Goal: Information Seeking & Learning: Learn about a topic

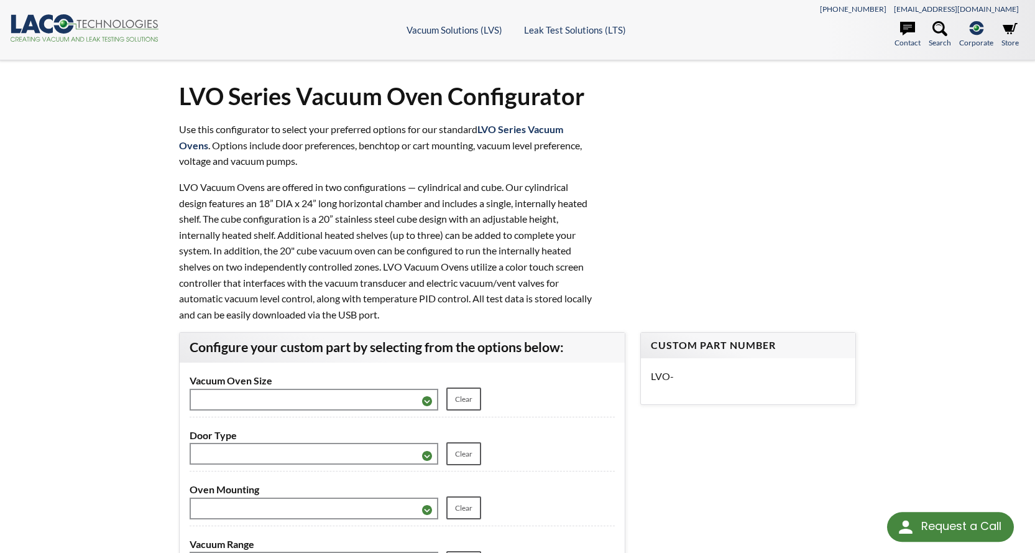
select select "Language Translate Widget"
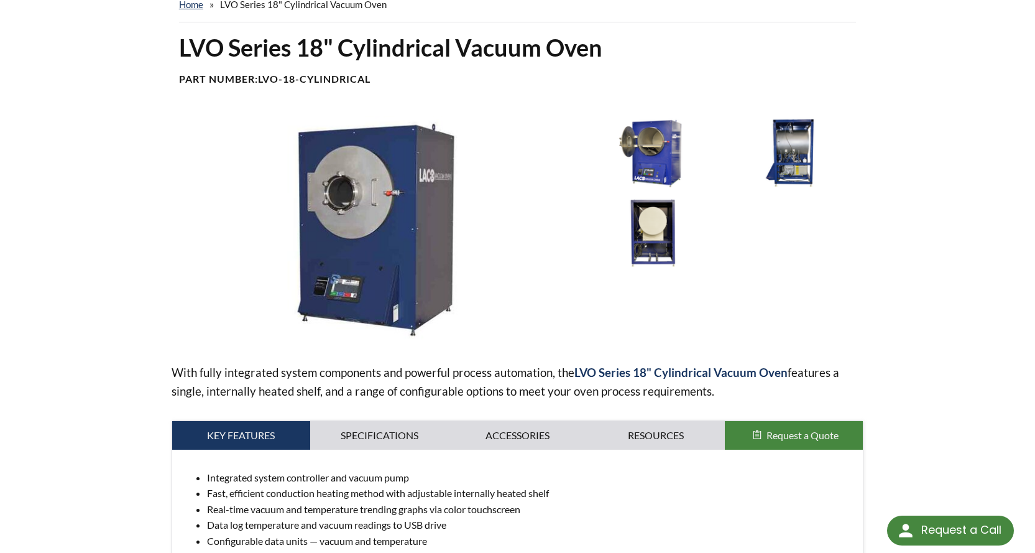
scroll to position [62, 0]
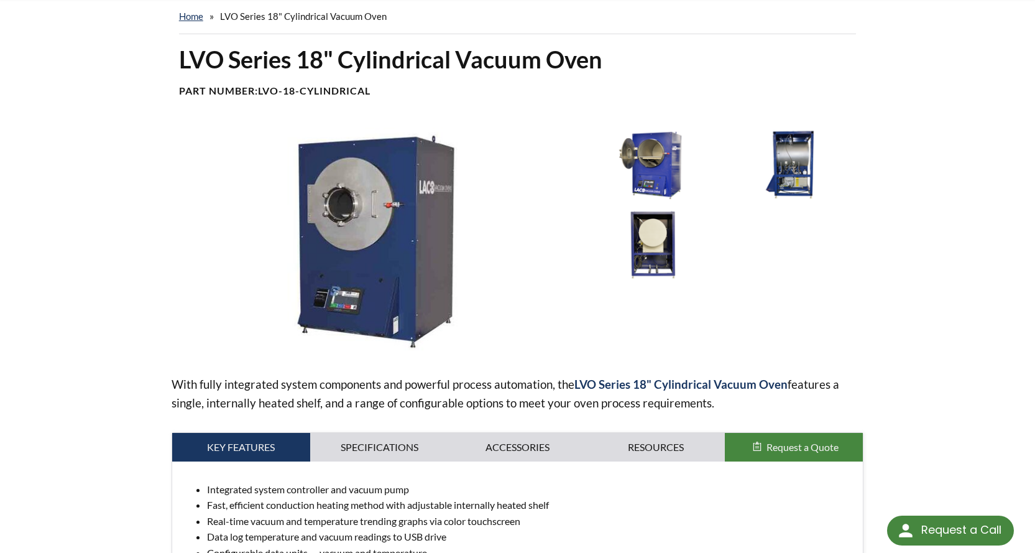
click at [801, 201] on img at bounding box center [791, 164] width 132 height 74
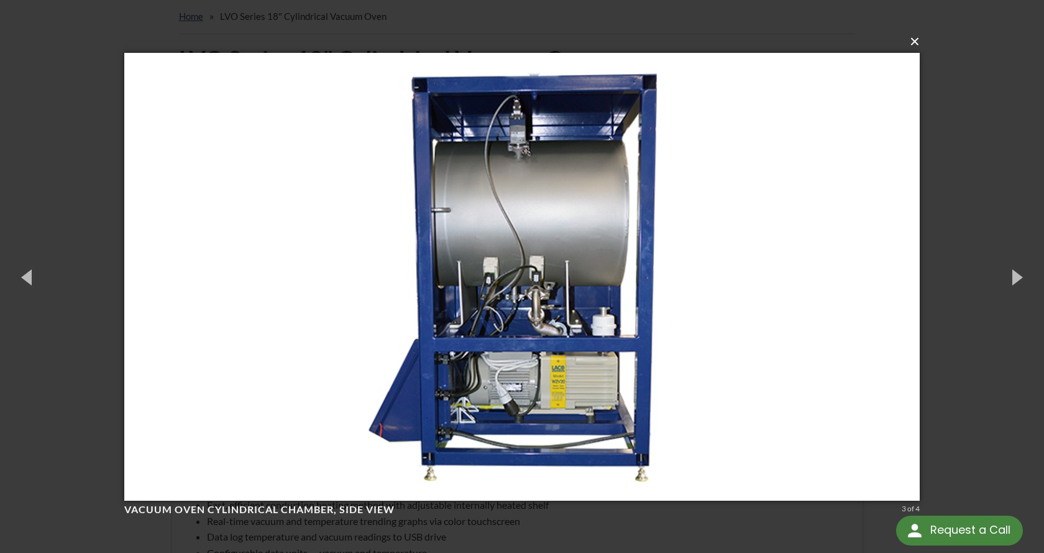
click at [917, 45] on button "×" at bounding box center [526, 41] width 796 height 27
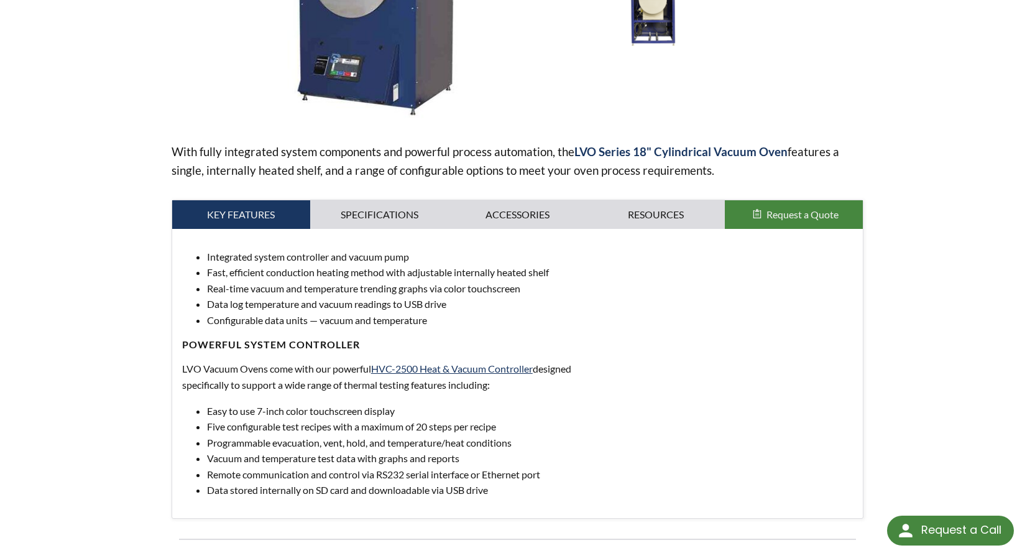
scroll to position [186, 0]
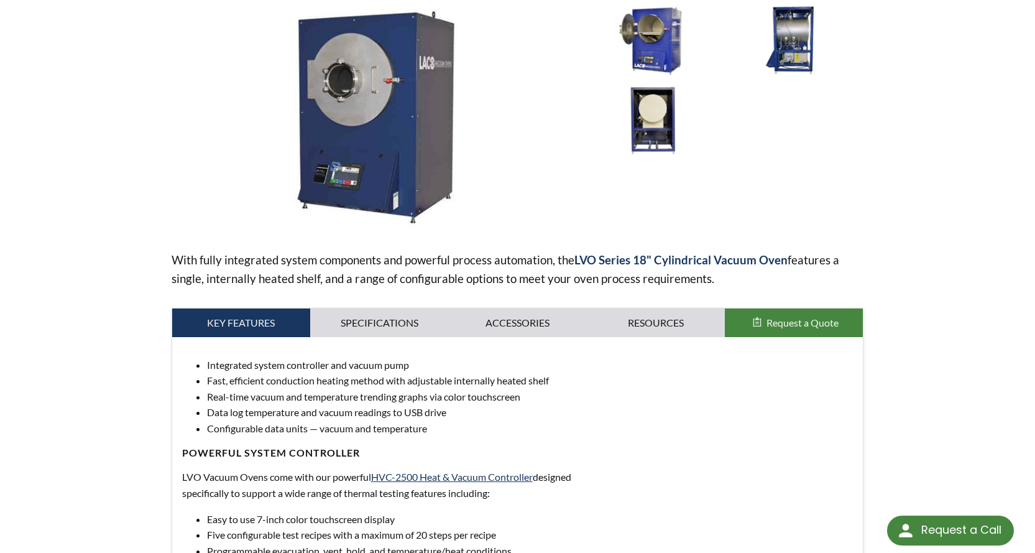
click at [311, 127] on img at bounding box center [374, 116] width 405 height 227
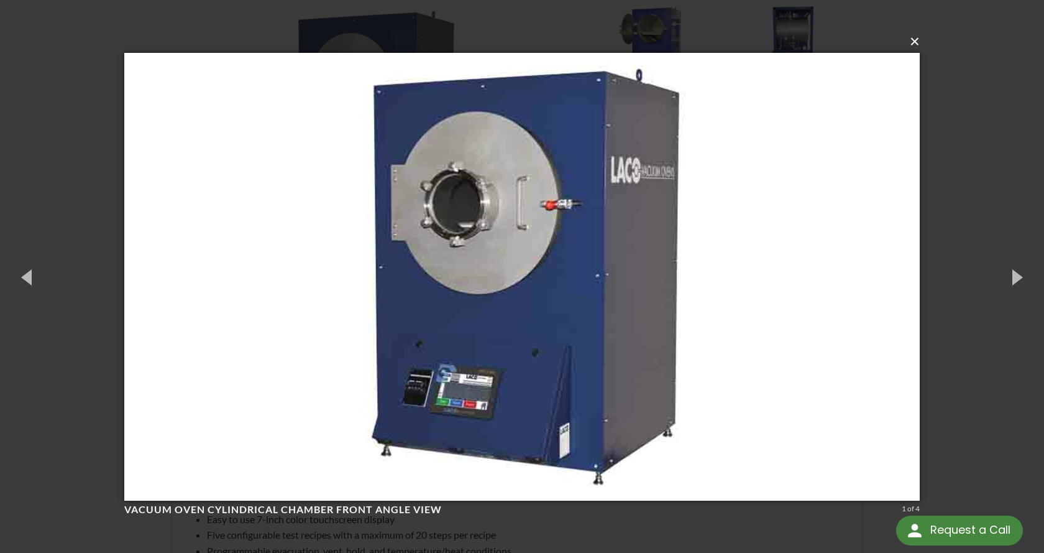
click at [919, 44] on button "×" at bounding box center [526, 41] width 796 height 27
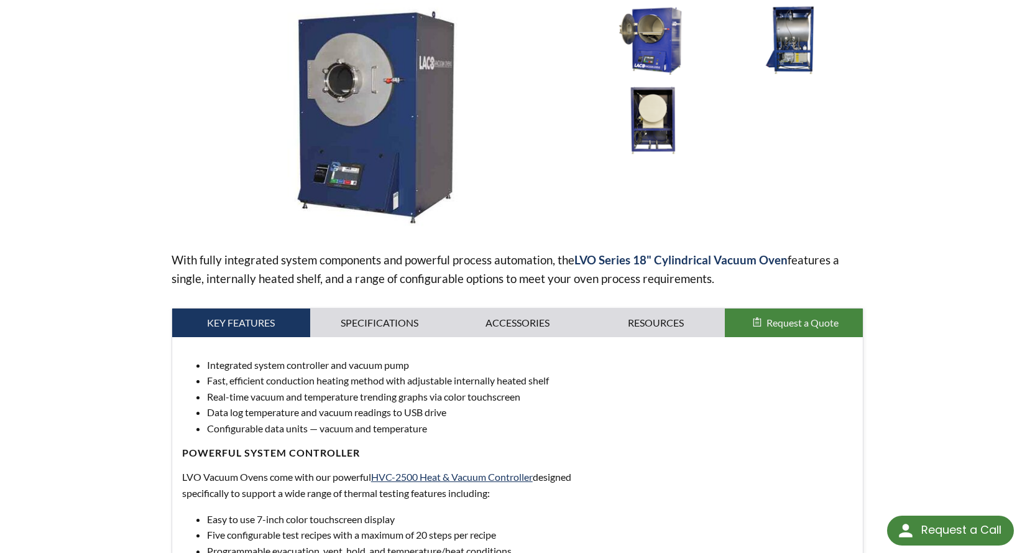
click at [642, 157] on img at bounding box center [653, 120] width 132 height 74
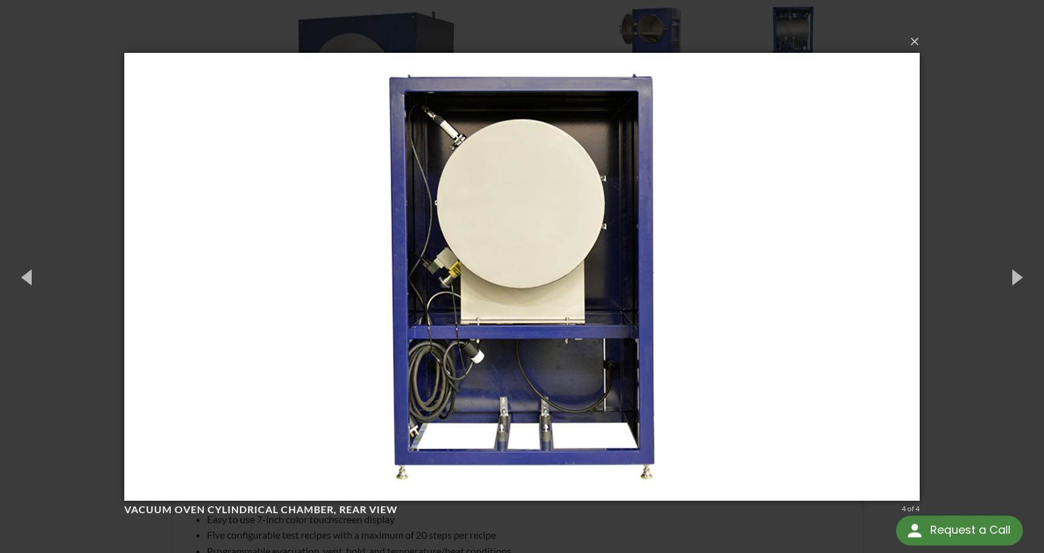
click at [456, 280] on img at bounding box center [522, 276] width 796 height 497
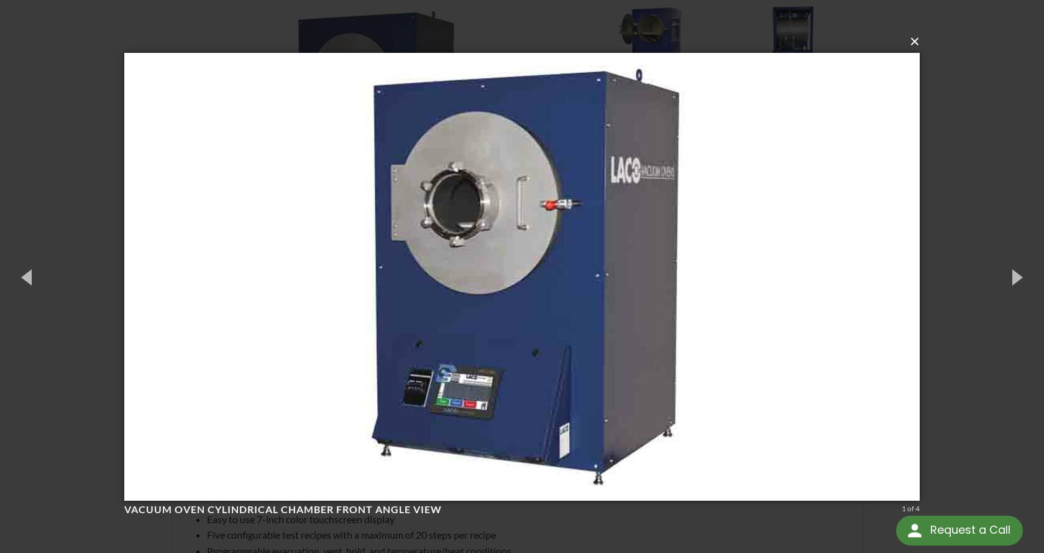
click at [920, 47] on button "×" at bounding box center [526, 41] width 796 height 27
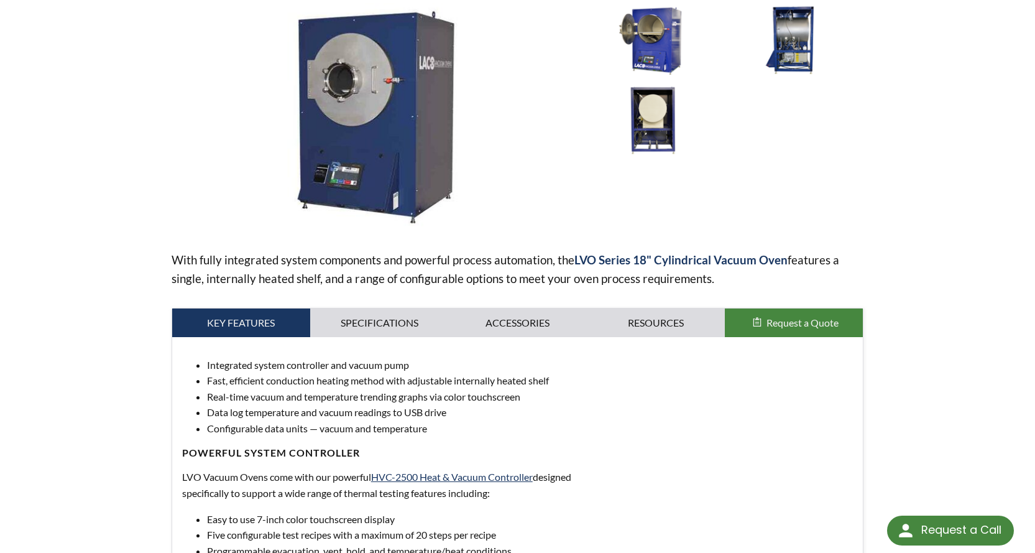
click at [669, 157] on img at bounding box center [653, 120] width 132 height 74
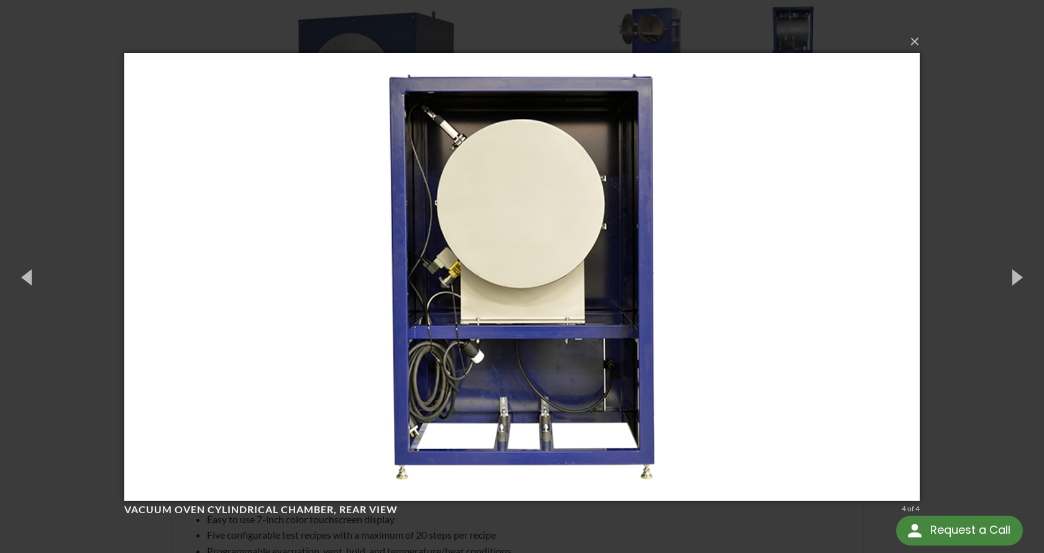
click at [449, 284] on img at bounding box center [522, 276] width 796 height 497
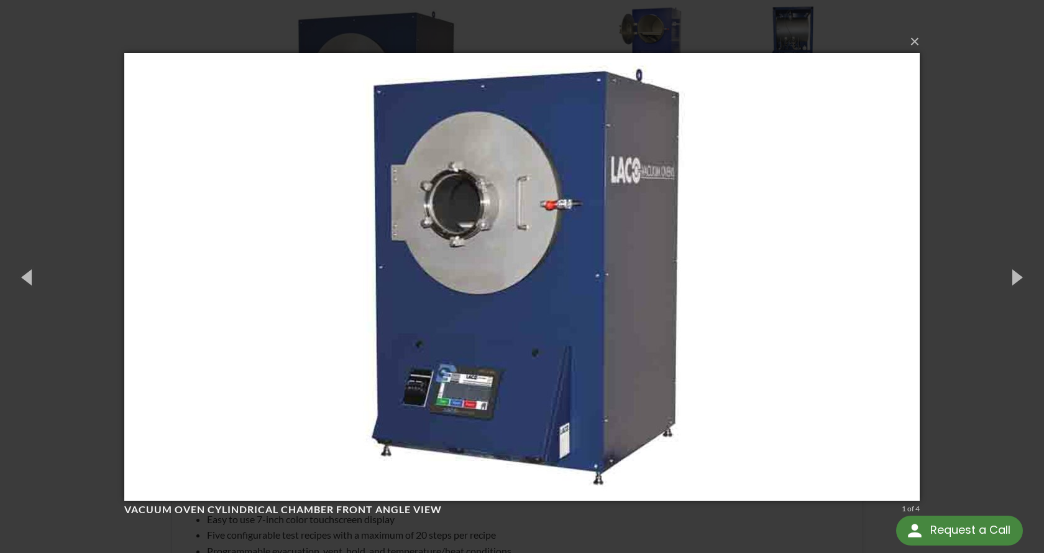
click at [449, 284] on img at bounding box center [522, 276] width 796 height 497
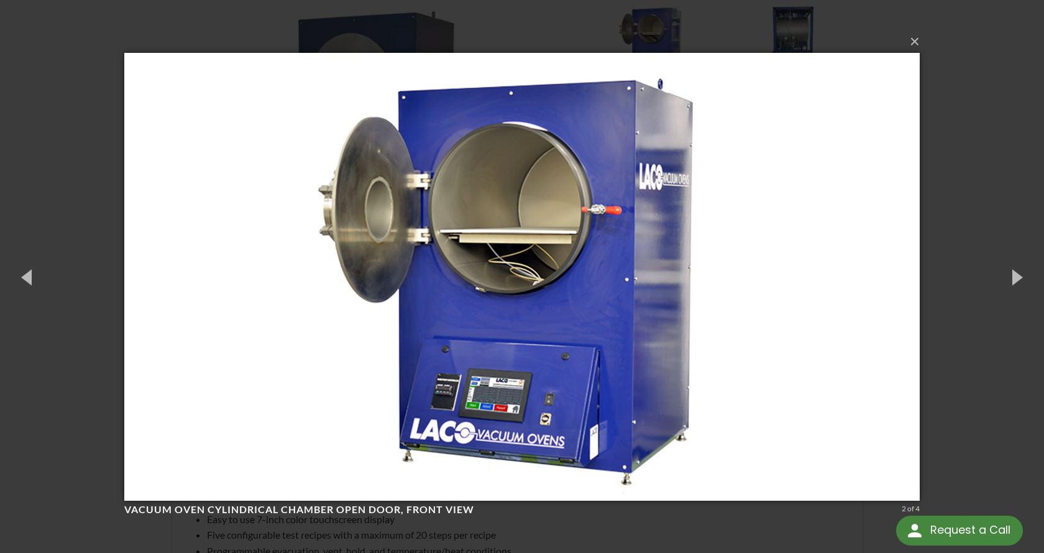
click at [449, 284] on img at bounding box center [522, 276] width 796 height 497
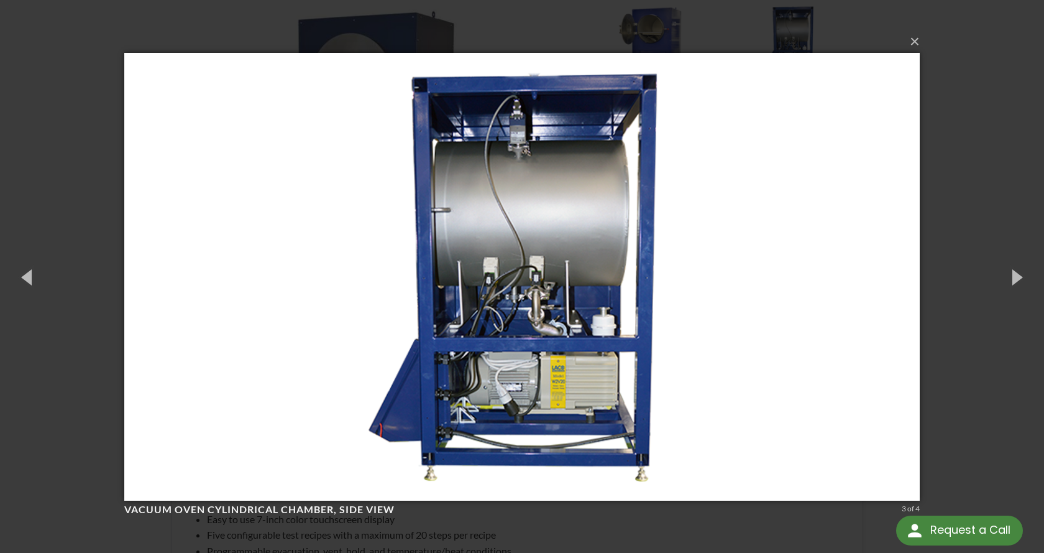
click at [449, 284] on img at bounding box center [522, 276] width 796 height 497
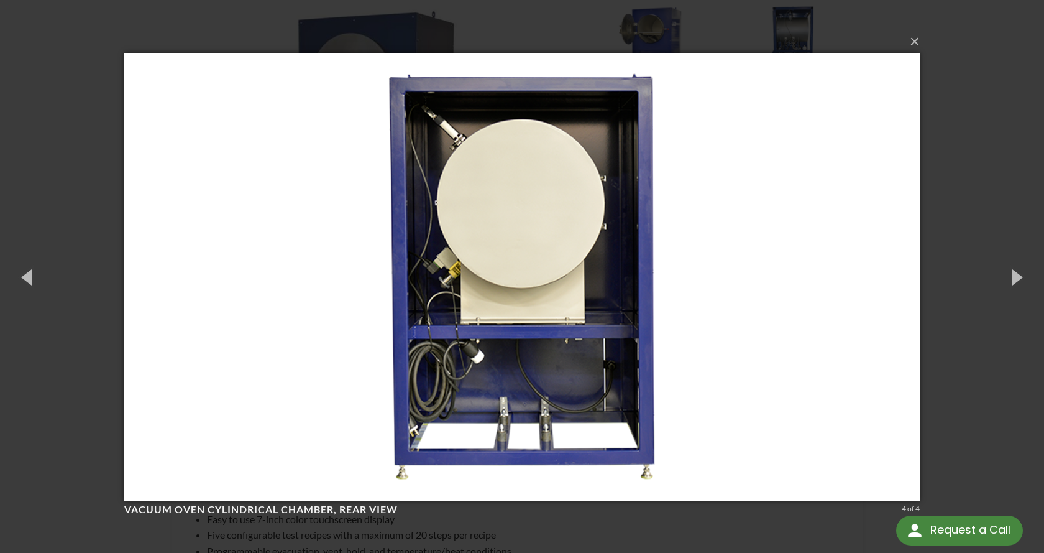
click at [449, 284] on img at bounding box center [522, 276] width 796 height 497
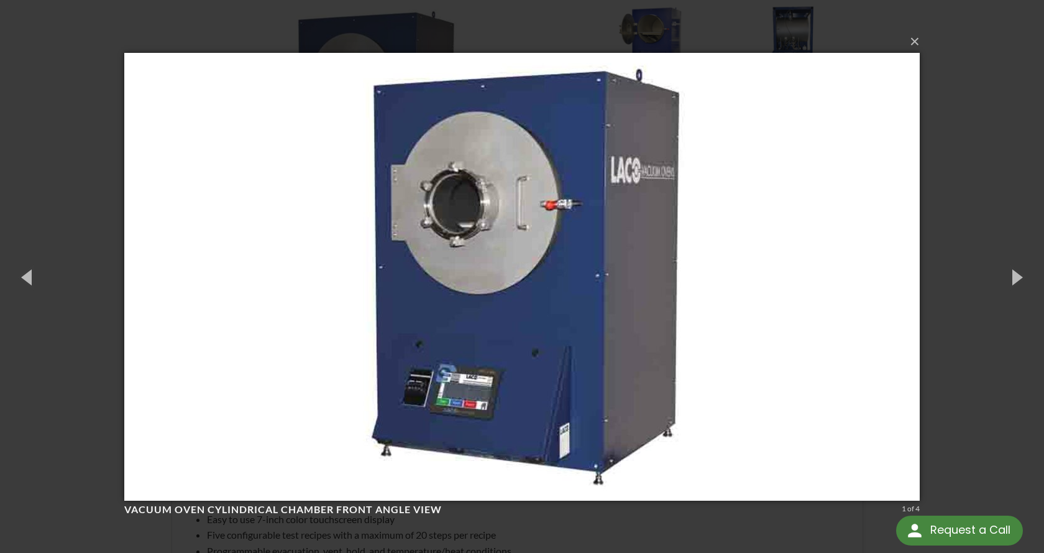
click at [449, 284] on img at bounding box center [522, 276] width 796 height 497
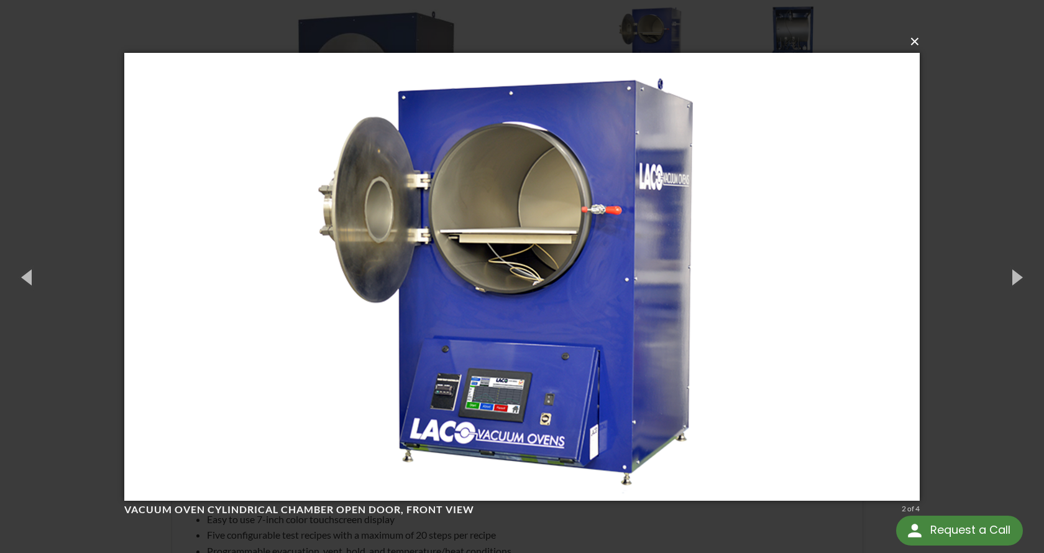
click at [919, 43] on button "×" at bounding box center [526, 41] width 796 height 27
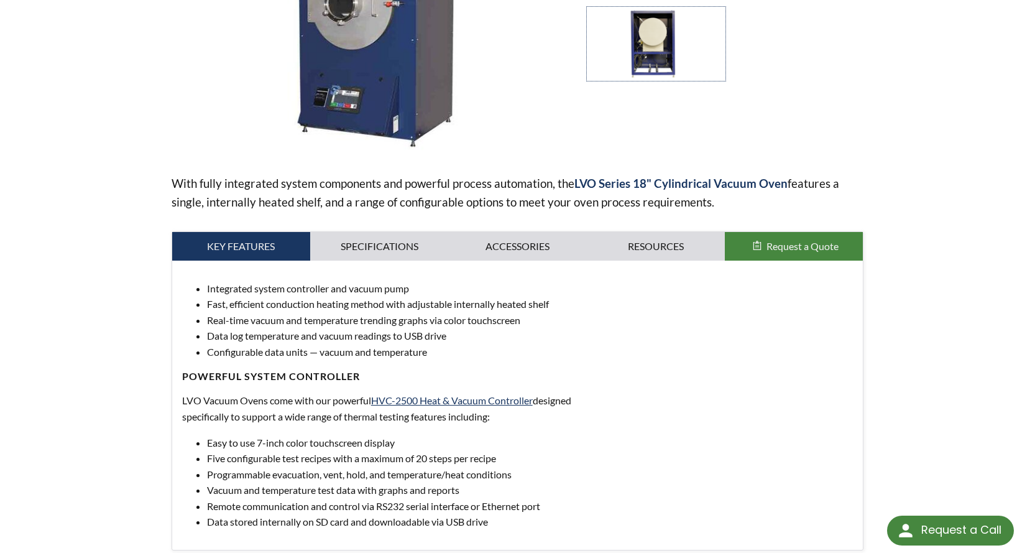
scroll to position [497, 0]
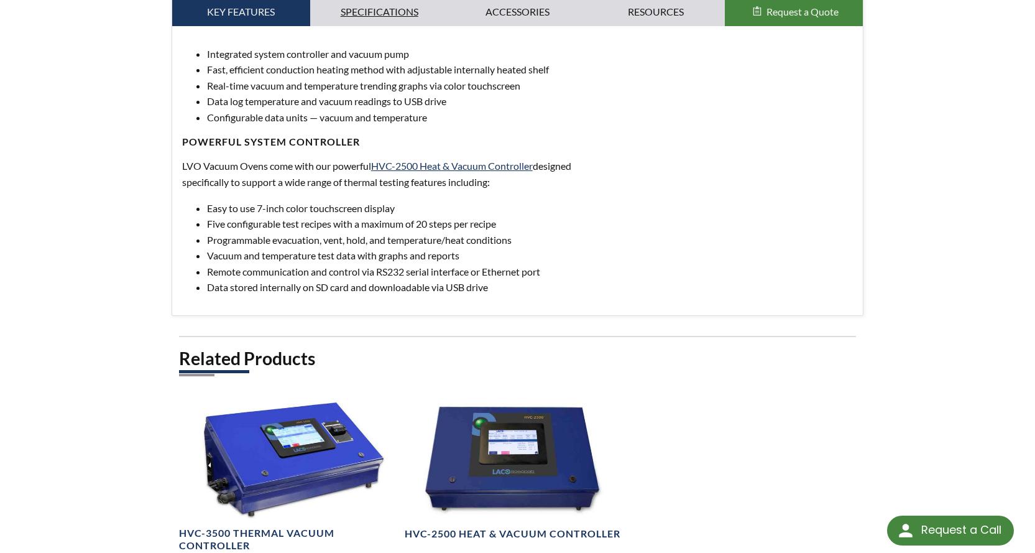
click at [379, 26] on link "Specifications" at bounding box center [379, 12] width 138 height 29
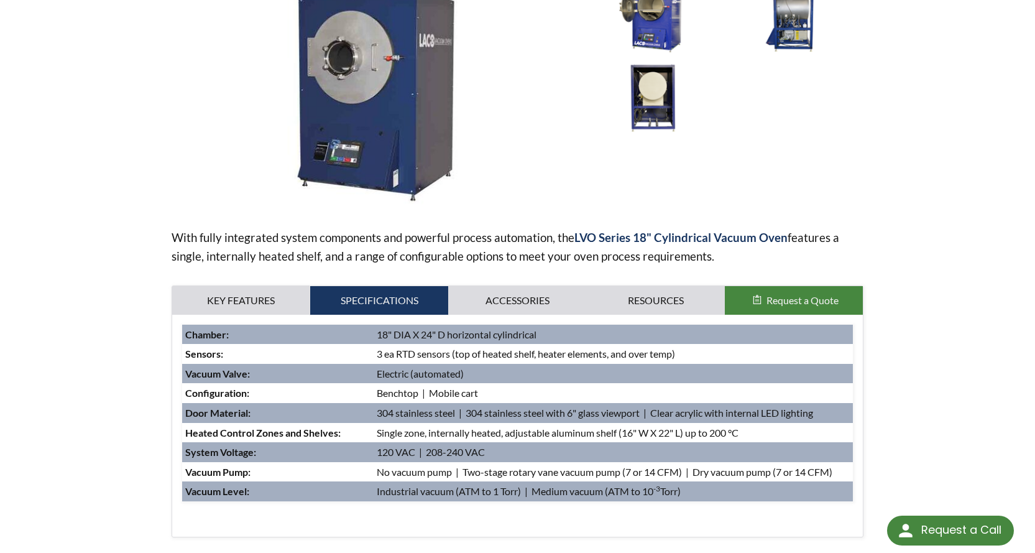
scroll to position [186, 0]
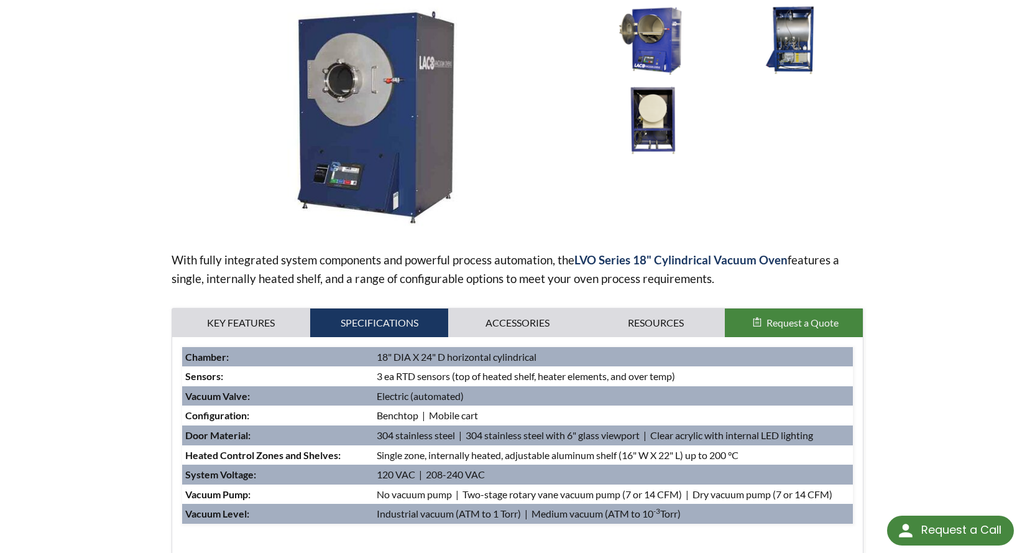
click at [658, 153] on img at bounding box center [653, 120] width 132 height 74
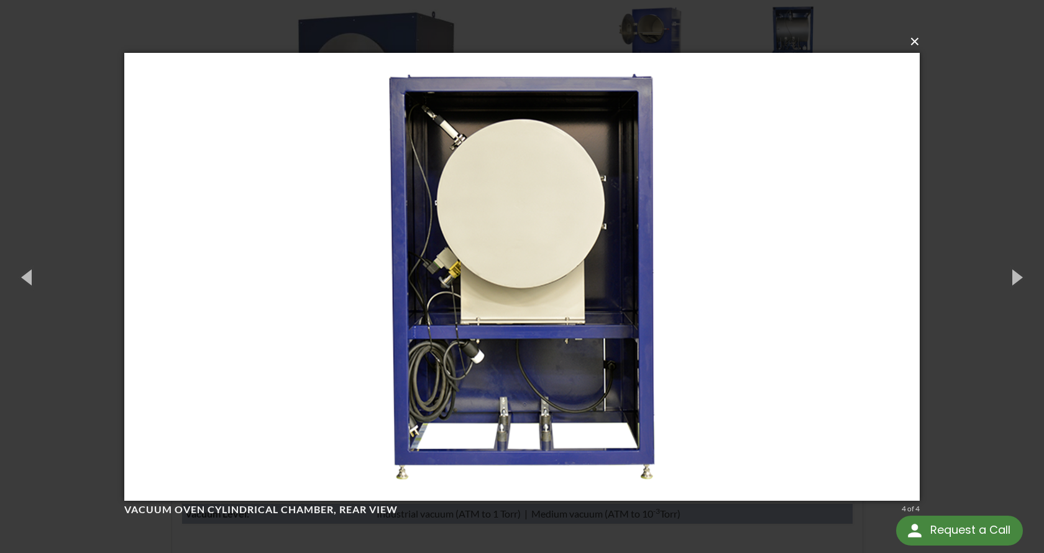
click at [918, 46] on button "×" at bounding box center [526, 41] width 796 height 27
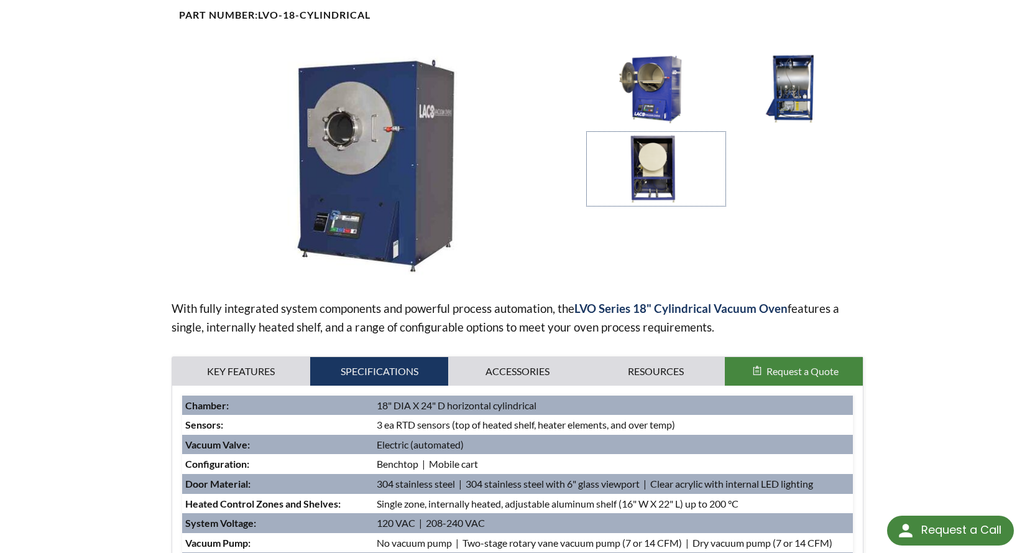
scroll to position [62, 0]
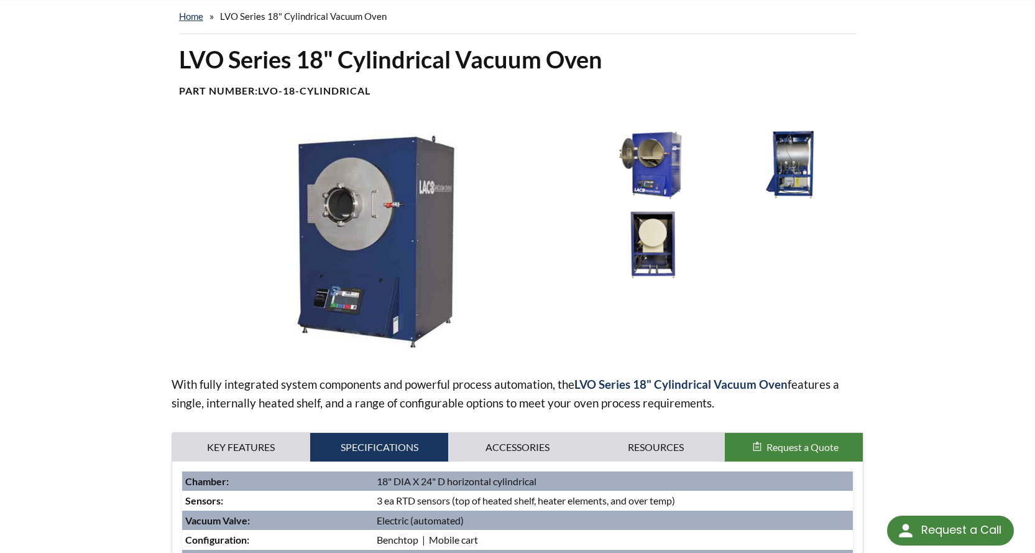
click at [788, 196] on img at bounding box center [791, 164] width 132 height 74
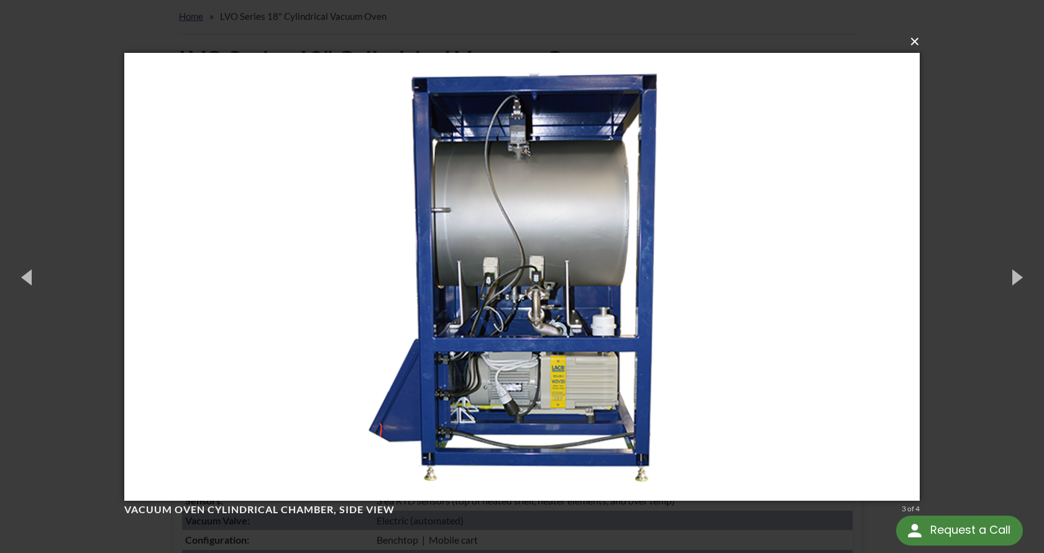
click at [919, 40] on button "×" at bounding box center [526, 41] width 796 height 27
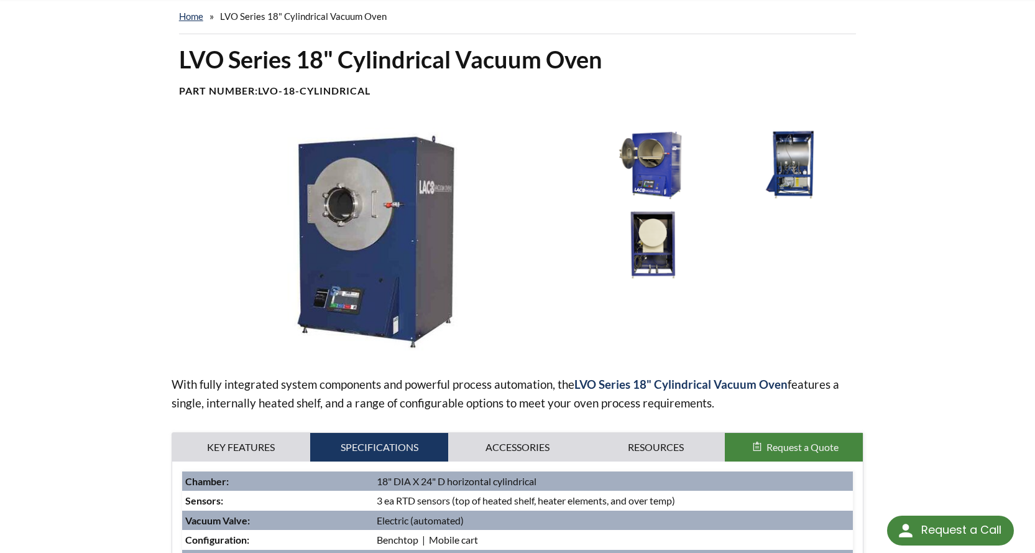
click at [625, 201] on img at bounding box center [653, 164] width 132 height 74
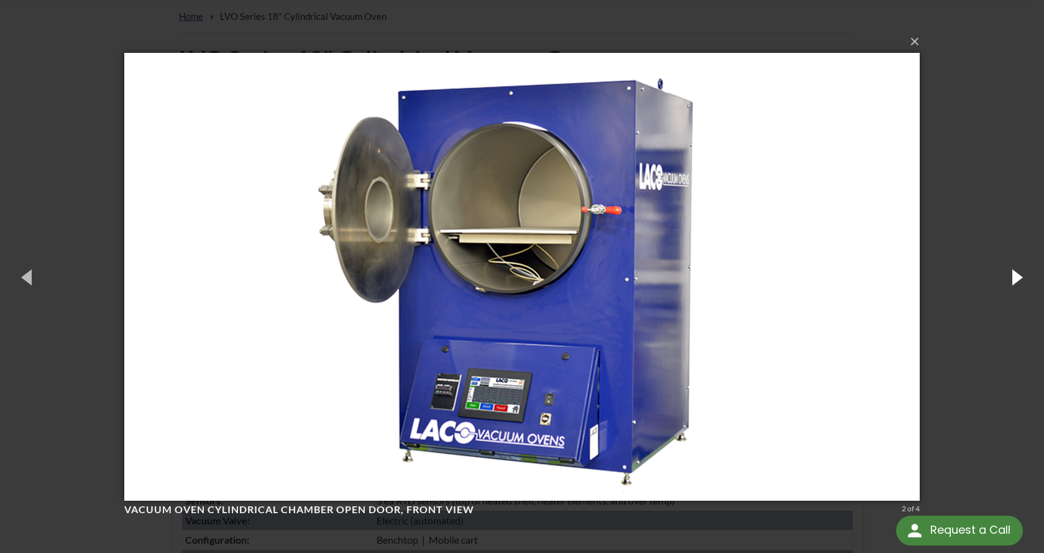
click at [1016, 275] on button "button" at bounding box center [1016, 276] width 56 height 68
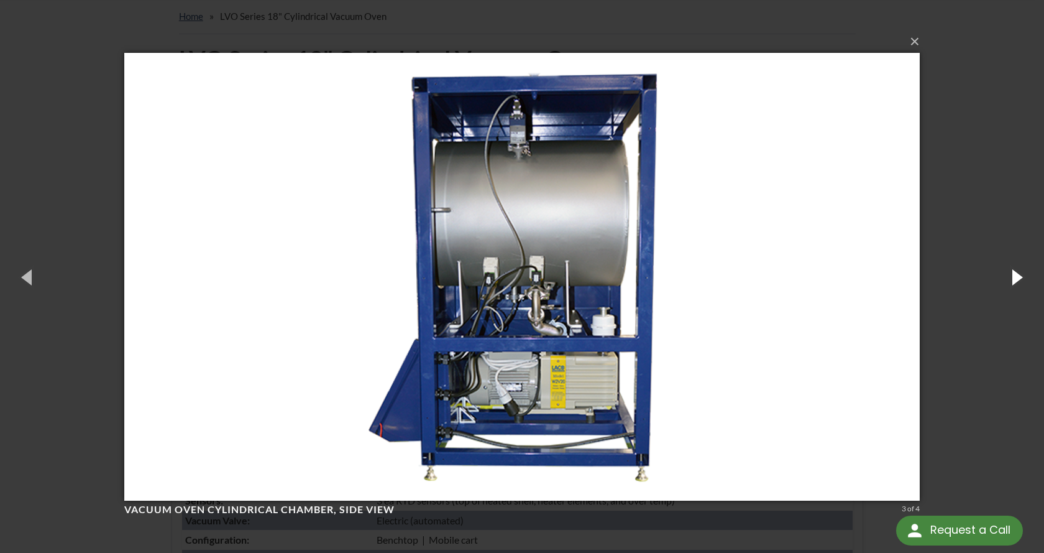
click at [1016, 274] on button "button" at bounding box center [1016, 276] width 56 height 68
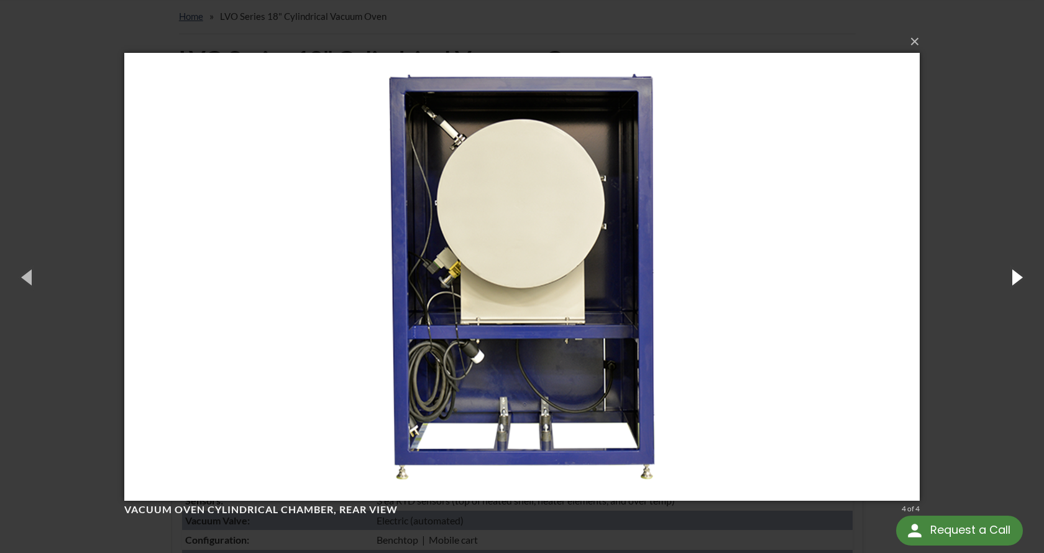
click at [1004, 284] on button "button" at bounding box center [1016, 276] width 56 height 68
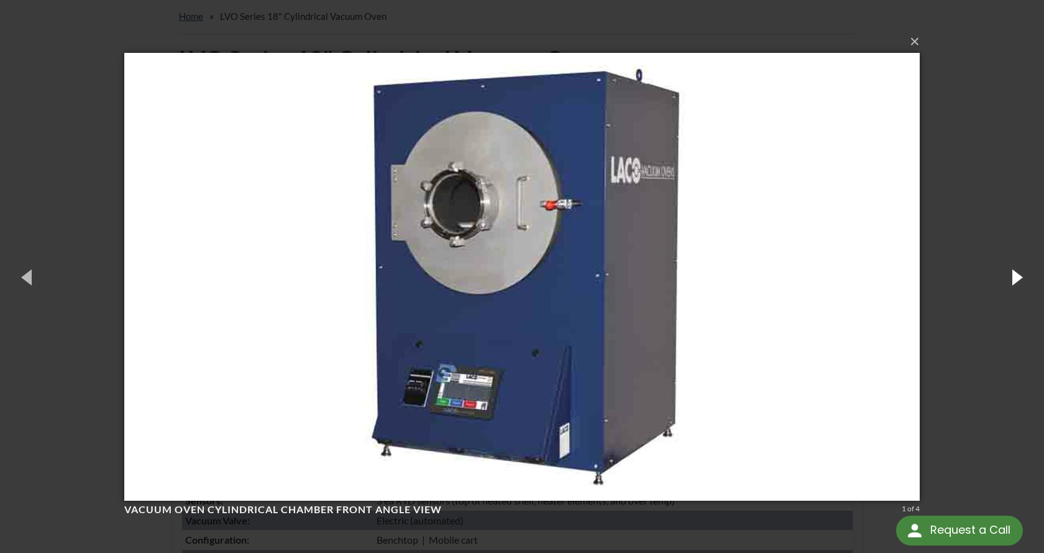
click at [1004, 284] on button "button" at bounding box center [1016, 276] width 56 height 68
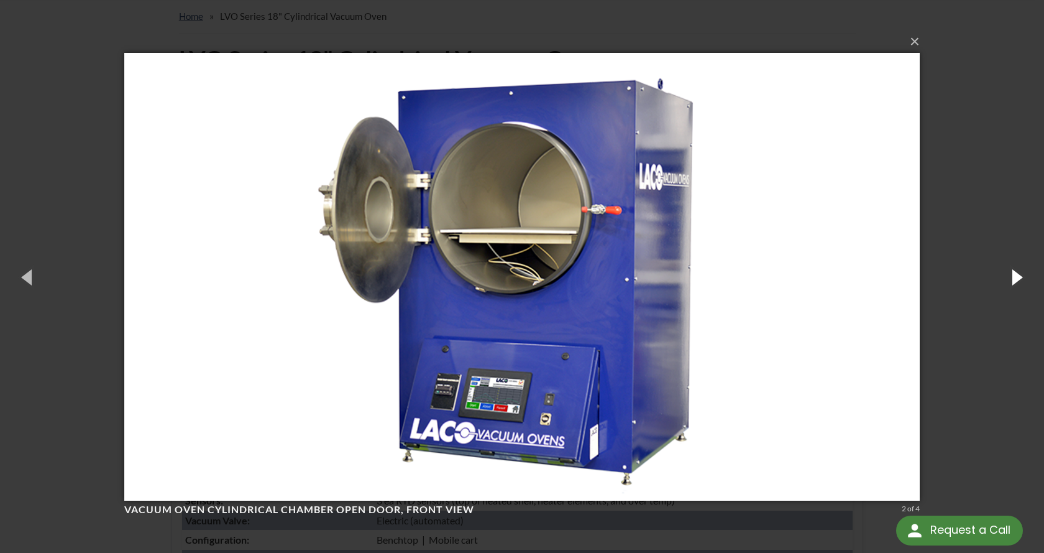
click at [1004, 284] on button "button" at bounding box center [1016, 276] width 56 height 68
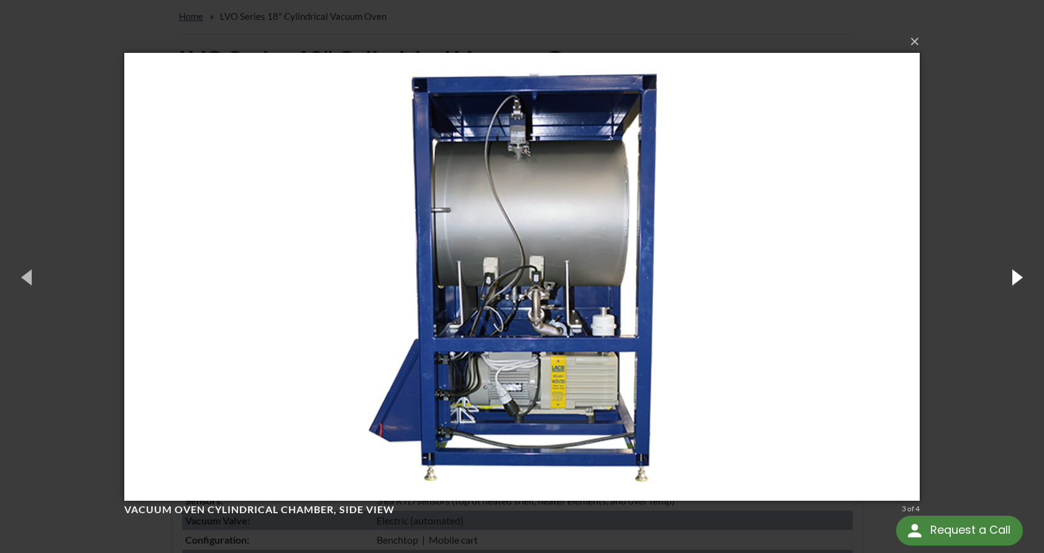
click at [1004, 284] on button "button" at bounding box center [1016, 276] width 56 height 68
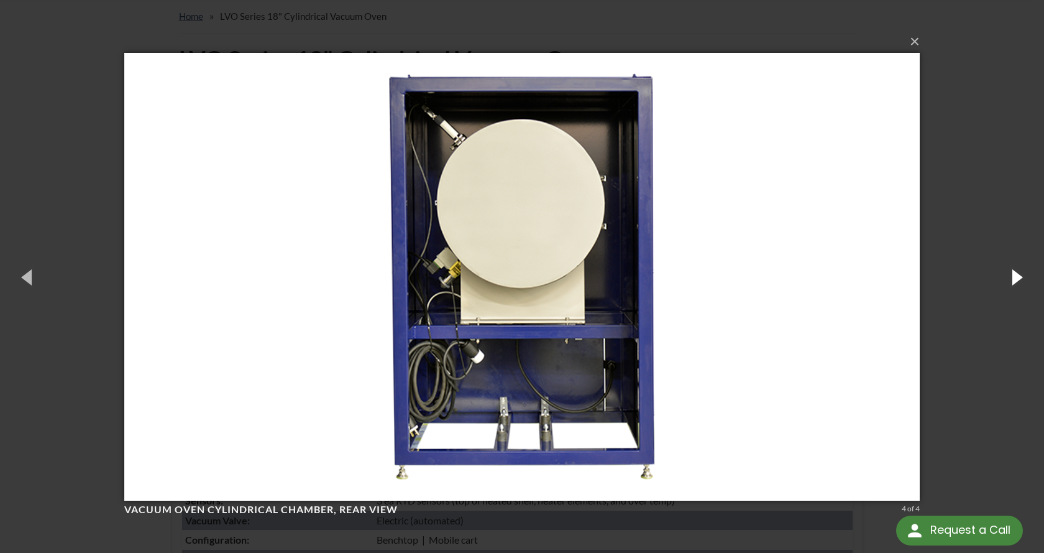
click at [1004, 284] on button "button" at bounding box center [1016, 276] width 56 height 68
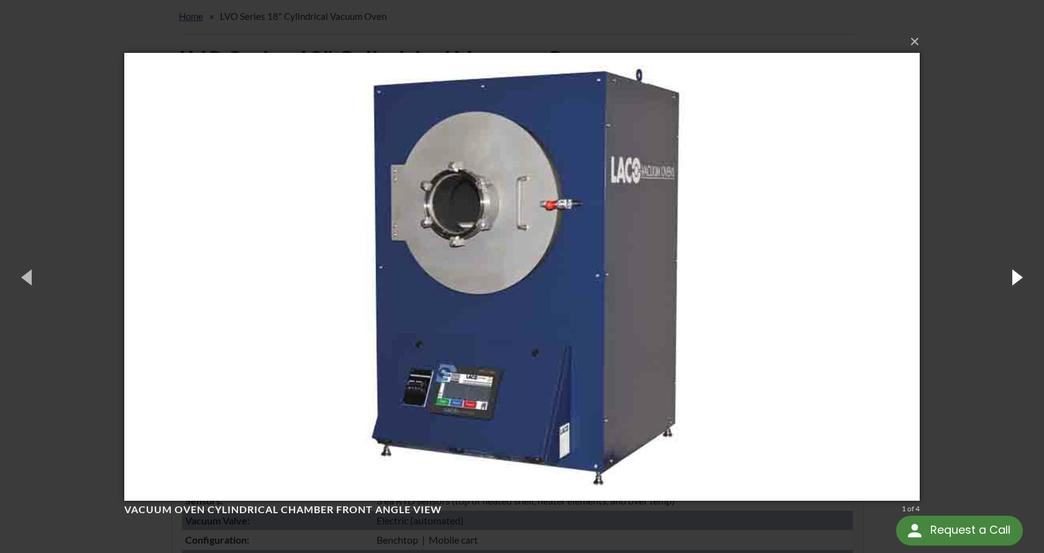
click at [1004, 284] on button "button" at bounding box center [1016, 276] width 56 height 68
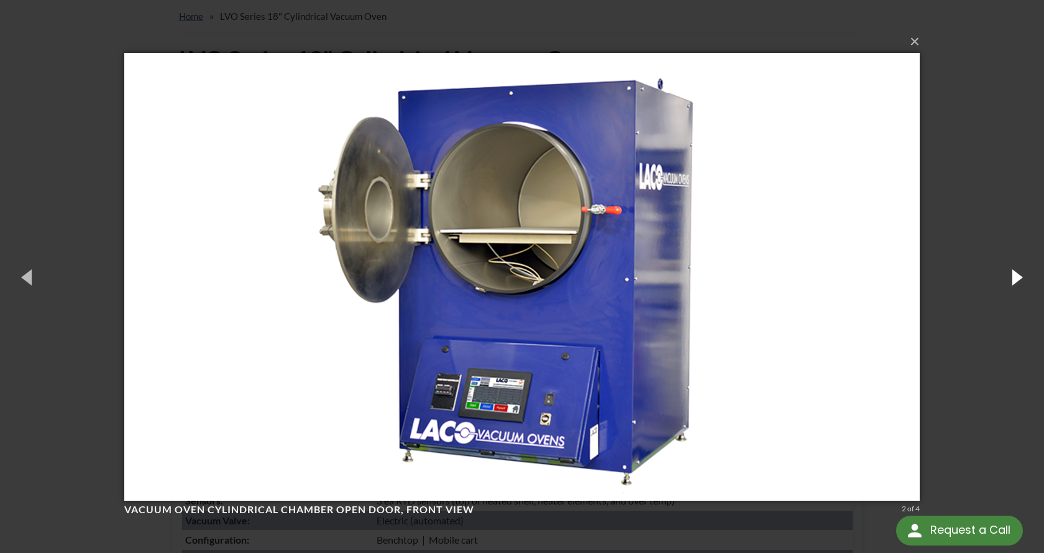
click at [1004, 284] on button "button" at bounding box center [1016, 276] width 56 height 68
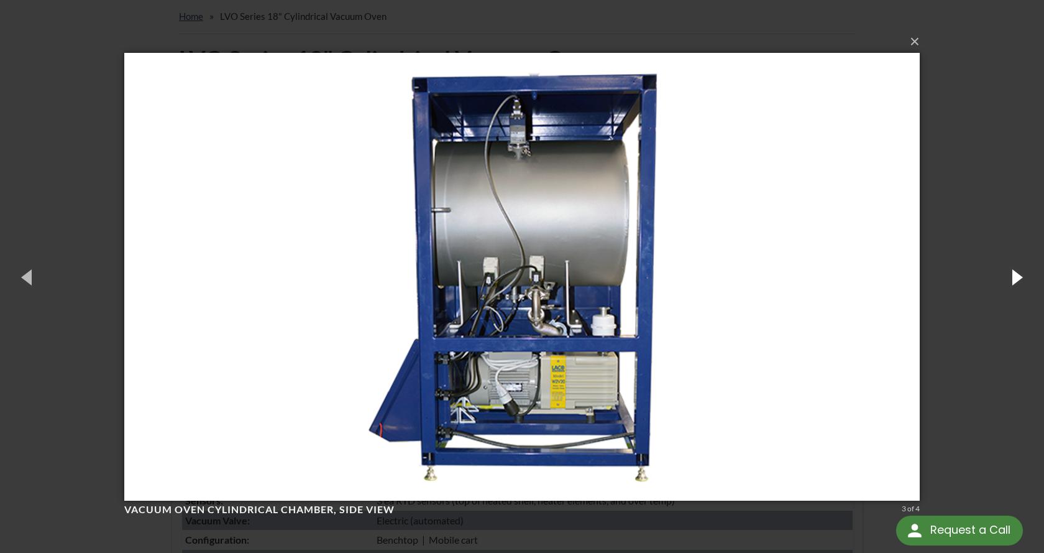
click at [1004, 284] on button "button" at bounding box center [1016, 276] width 56 height 68
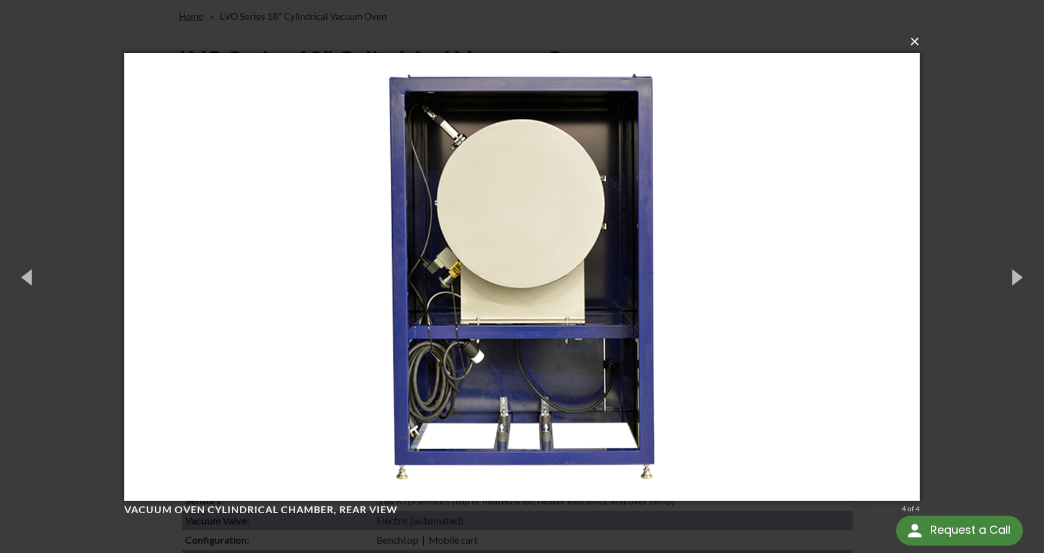
click at [918, 48] on button "×" at bounding box center [526, 41] width 796 height 27
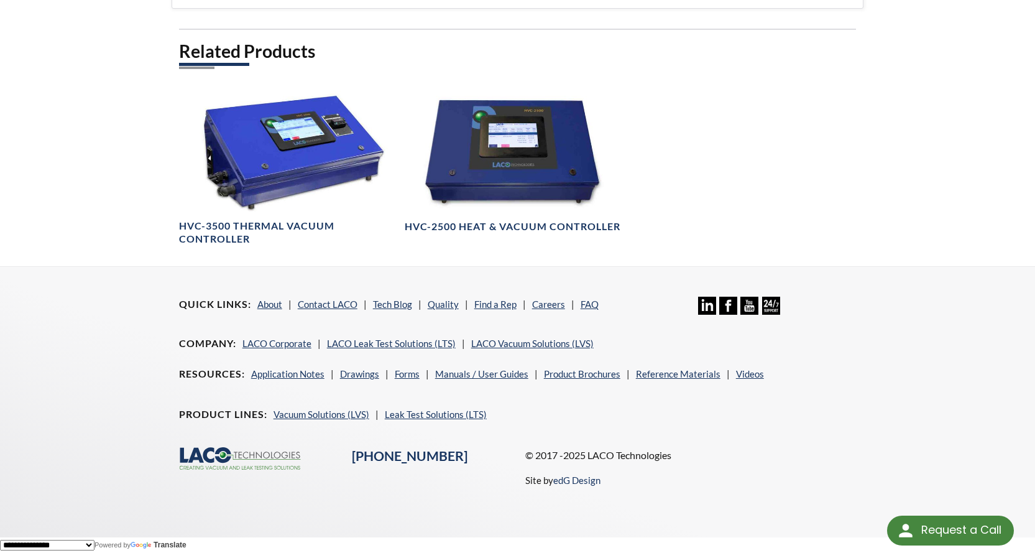
scroll to position [803, 0]
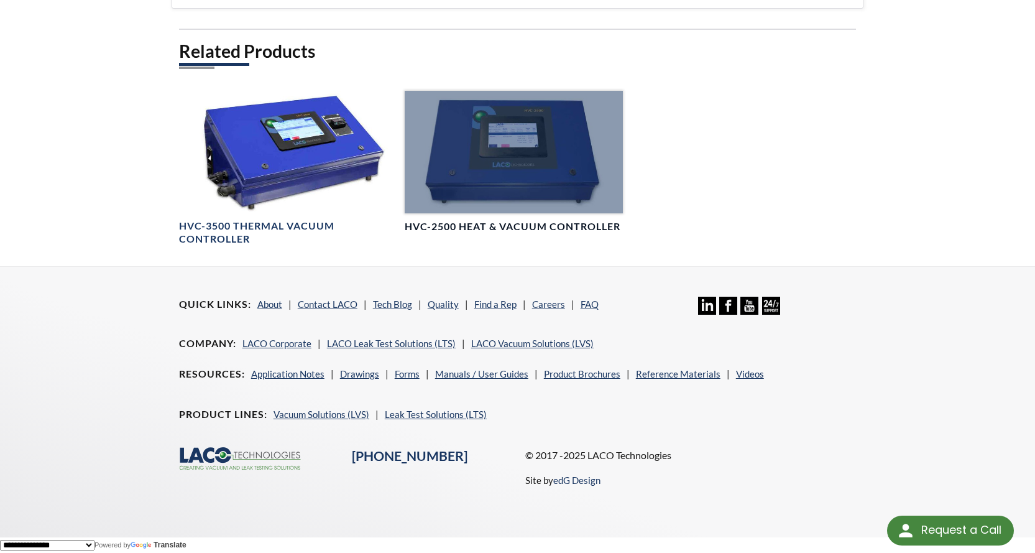
click at [467, 213] on div at bounding box center [514, 152] width 218 height 122
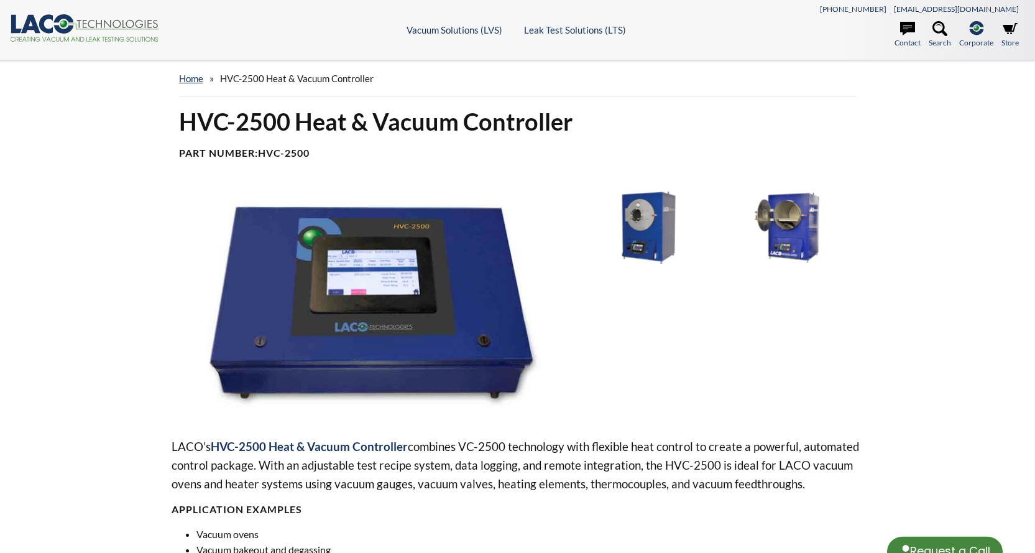
select select "Language Translate Widget"
click at [398, 312] on img at bounding box center [374, 303] width 405 height 227
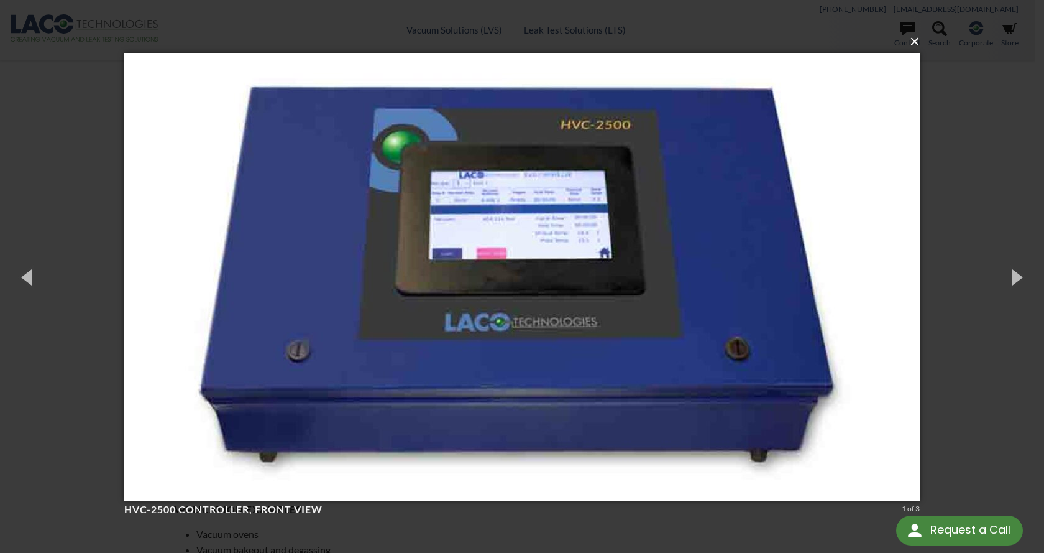
click at [920, 44] on button "×" at bounding box center [526, 41] width 796 height 27
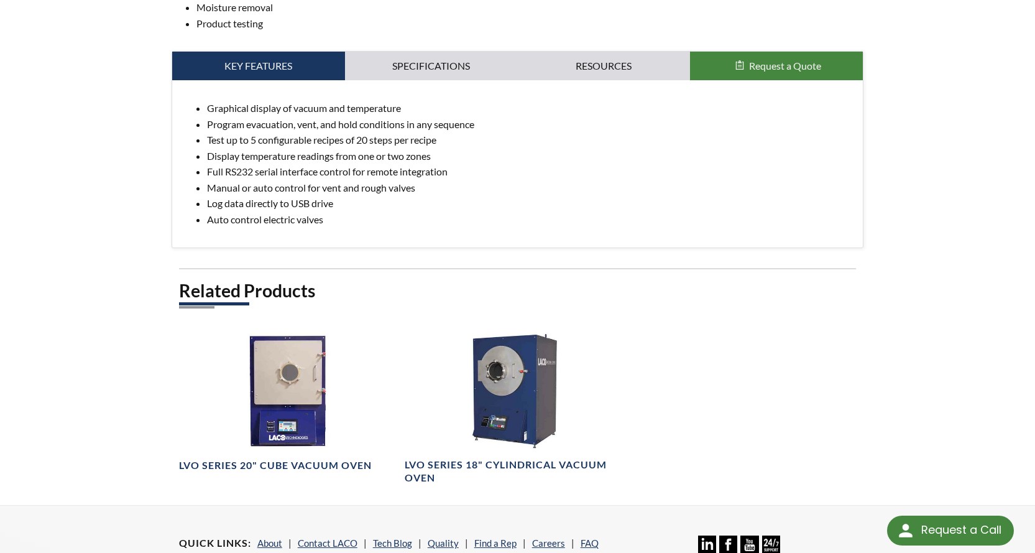
scroll to position [589, 0]
click at [429, 81] on link "Specifications" at bounding box center [431, 66] width 173 height 29
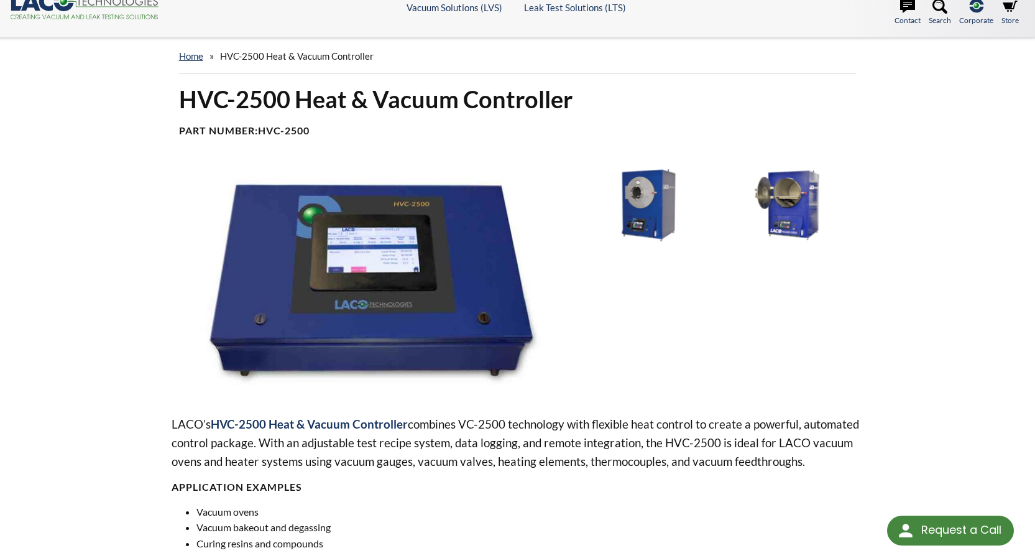
scroll to position [0, 0]
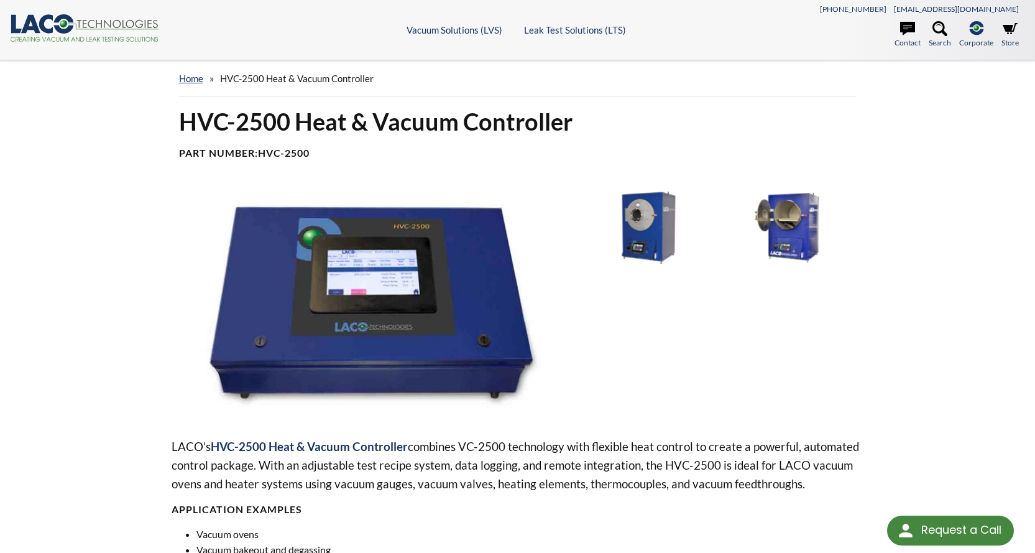
click at [788, 254] on img at bounding box center [791, 227] width 132 height 74
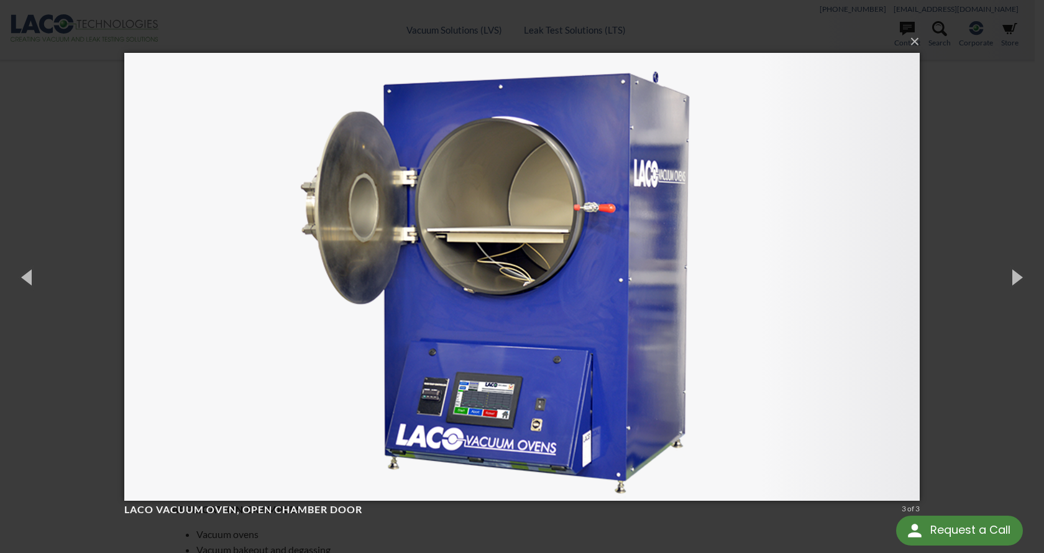
click at [508, 289] on img at bounding box center [522, 276] width 796 height 497
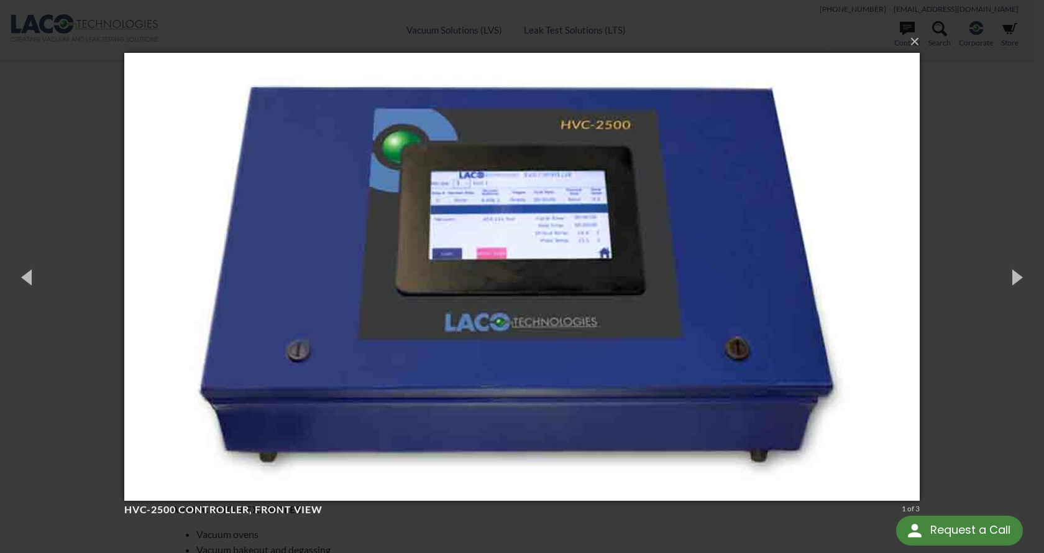
click at [508, 284] on img at bounding box center [522, 276] width 796 height 497
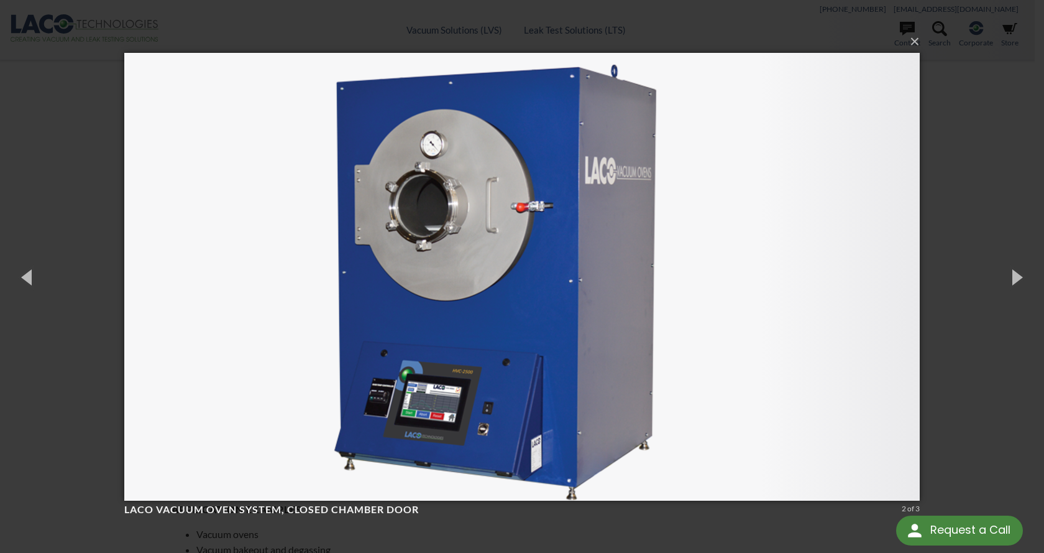
click at [508, 284] on img at bounding box center [522, 276] width 796 height 497
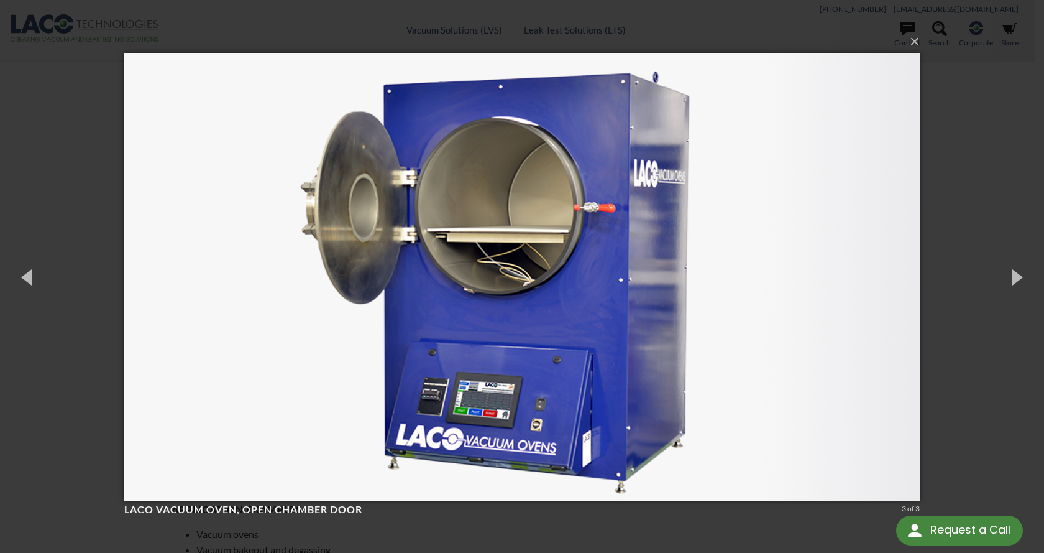
click at [510, 282] on img at bounding box center [522, 276] width 796 height 497
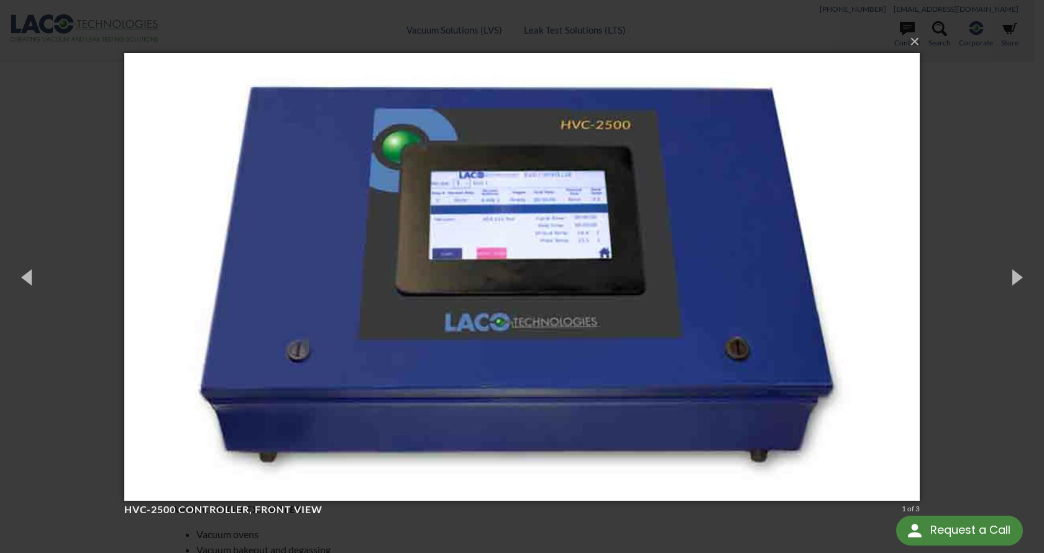
click at [510, 282] on img at bounding box center [522, 276] width 796 height 497
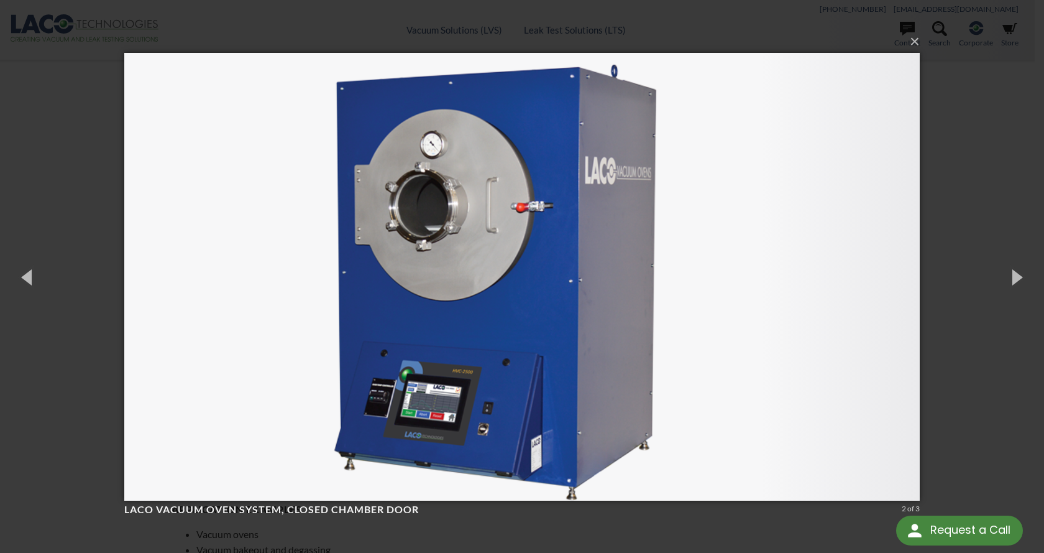
click at [423, 164] on img at bounding box center [522, 276] width 796 height 497
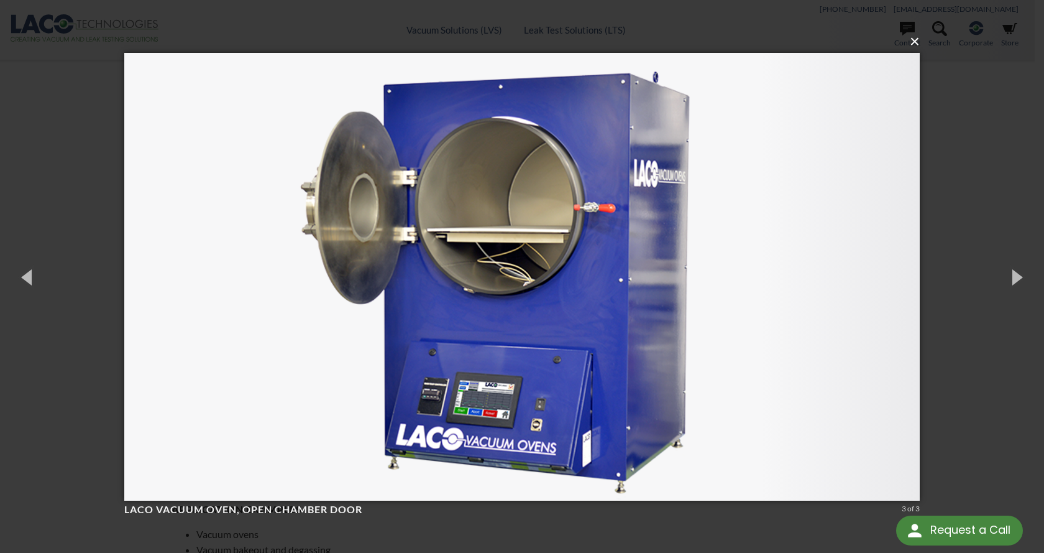
click at [917, 44] on button "×" at bounding box center [526, 41] width 796 height 27
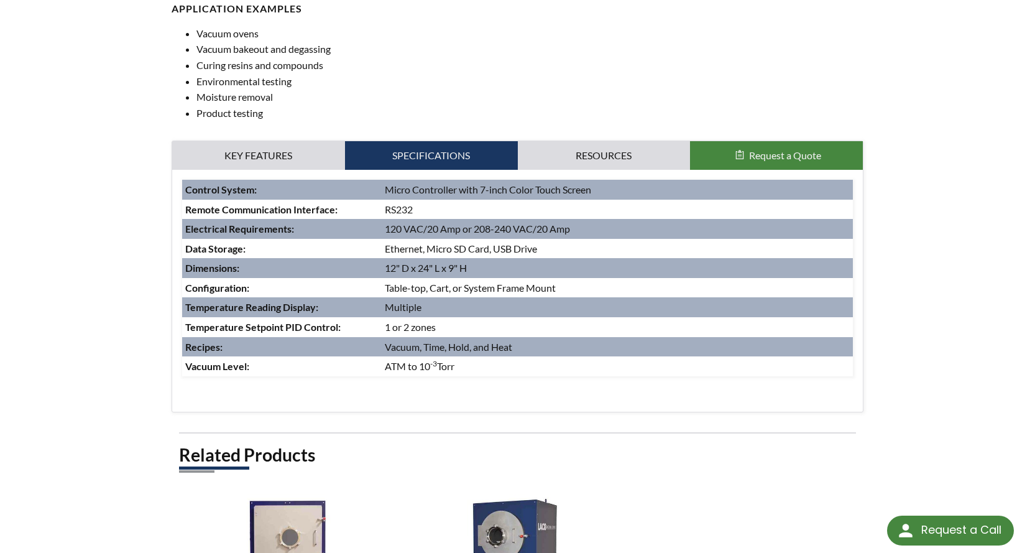
scroll to position [474, 0]
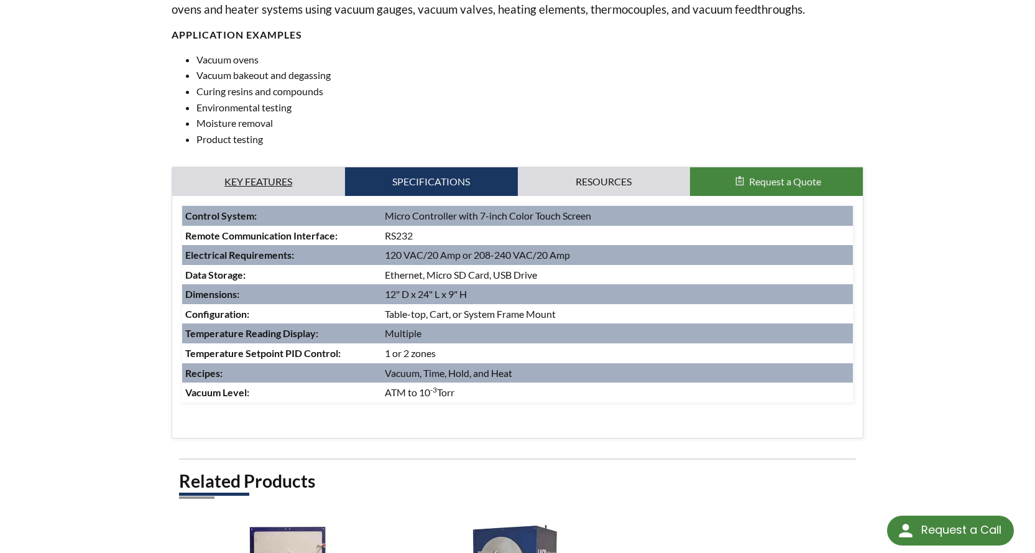
click at [236, 196] on link "Key Features" at bounding box center [258, 181] width 173 height 29
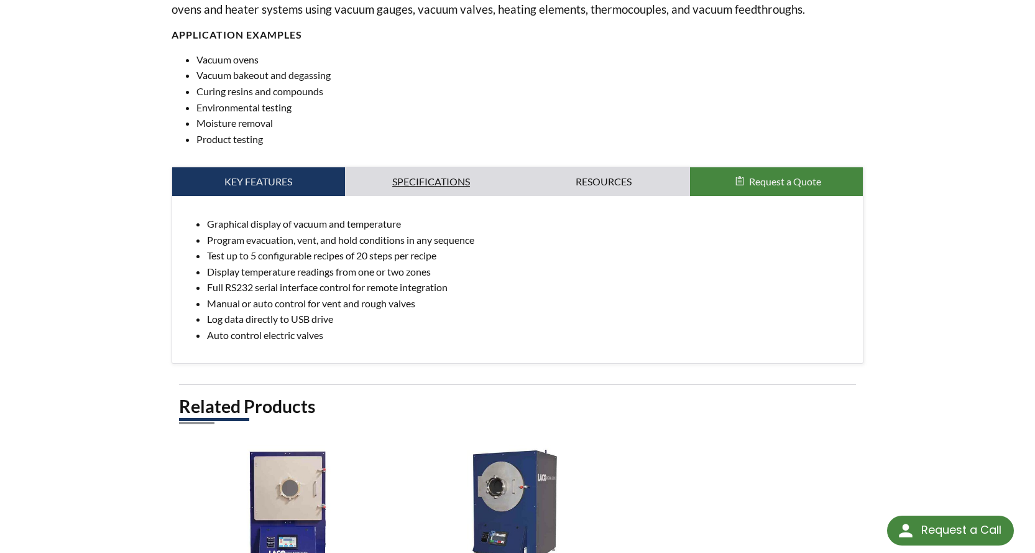
click at [454, 196] on link "Specifications" at bounding box center [431, 181] width 173 height 29
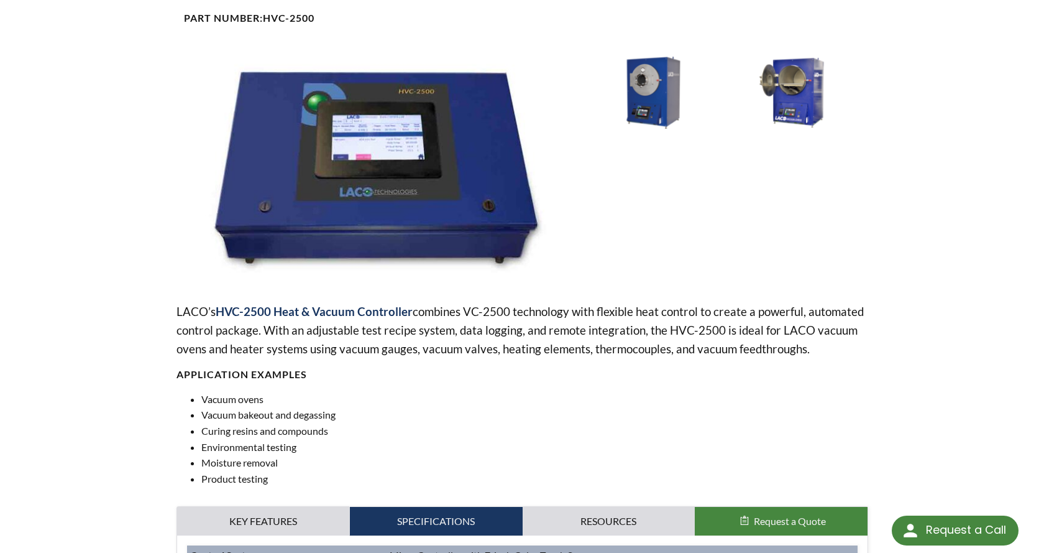
scroll to position [0, 0]
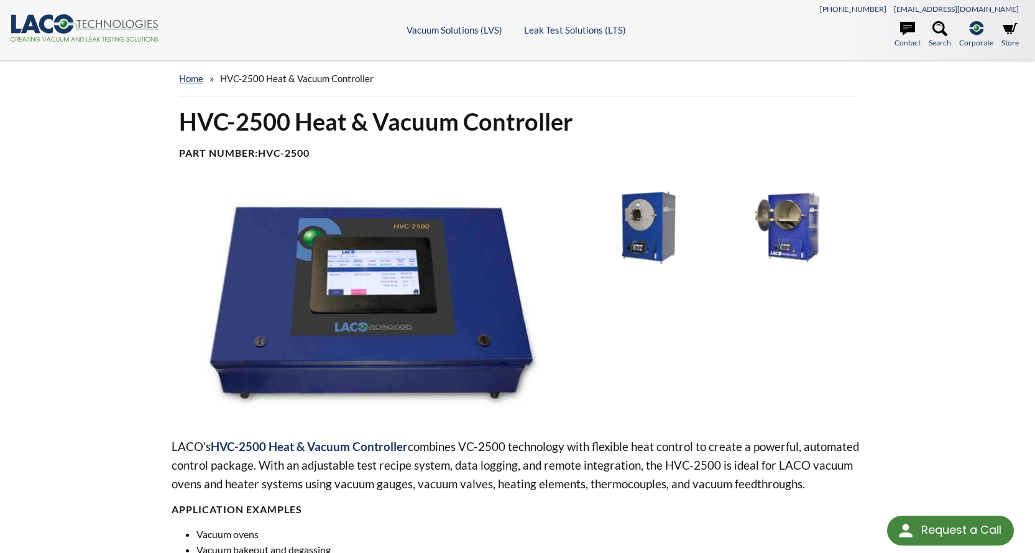
click at [781, 263] on img at bounding box center [791, 227] width 132 height 74
